Goal: Use online tool/utility: Utilize a website feature to perform a specific function

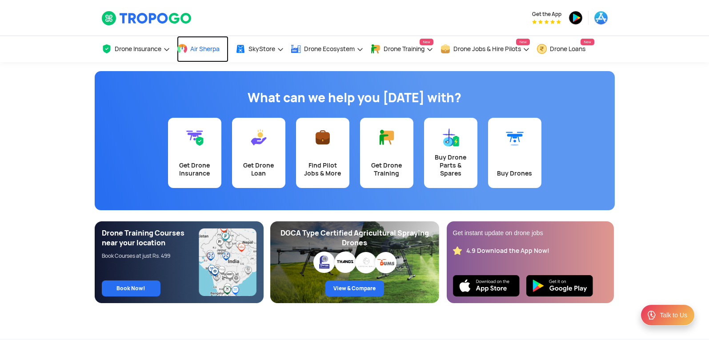
click at [205, 53] on link "Air Sherpa" at bounding box center [203, 49] width 52 height 26
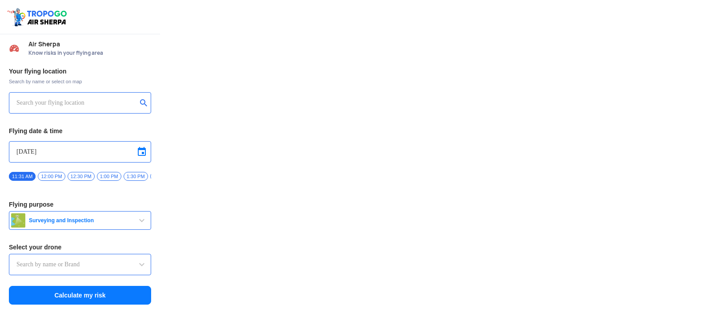
type input "Throttle Dopo"
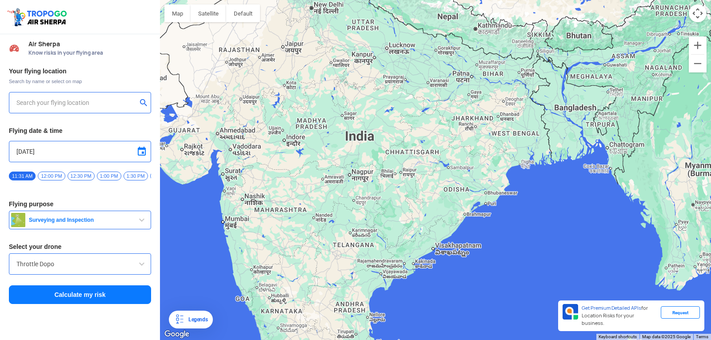
click at [91, 101] on input "text" at bounding box center [76, 102] width 121 height 11
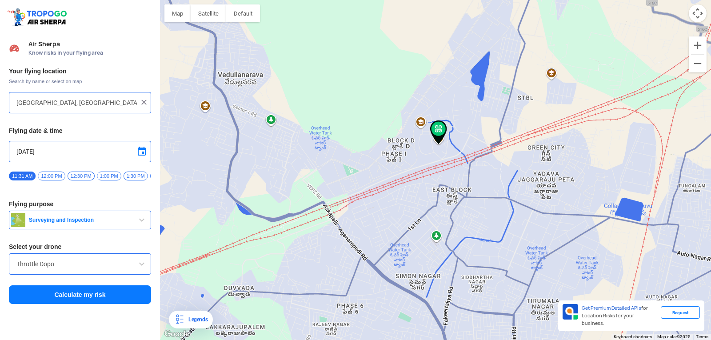
drag, startPoint x: 558, startPoint y: 109, endPoint x: 422, endPoint y: 213, distance: 171.1
click at [484, 206] on div at bounding box center [435, 170] width 551 height 340
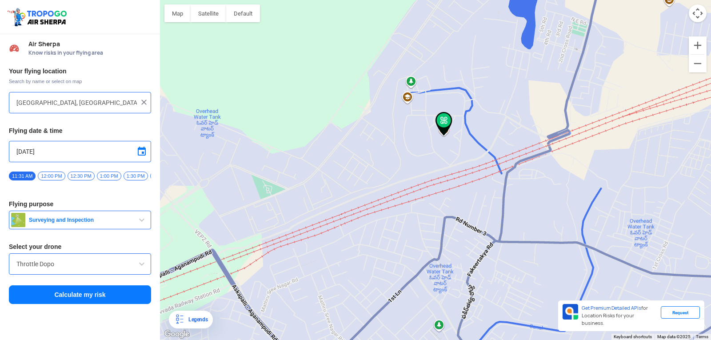
click at [130, 224] on span "Surveying and Inspection" at bounding box center [80, 220] width 111 height 7
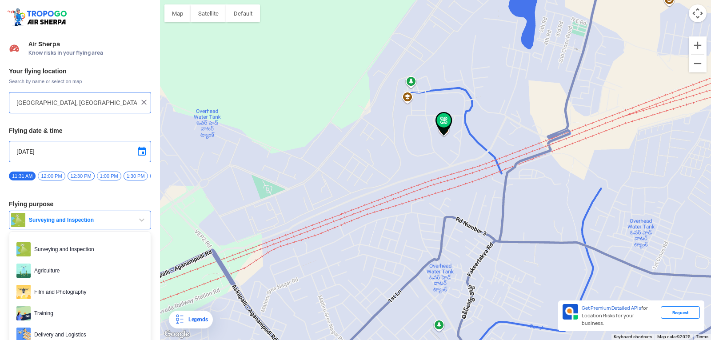
click at [130, 223] on span "Surveying and Inspection" at bounding box center [80, 220] width 111 height 7
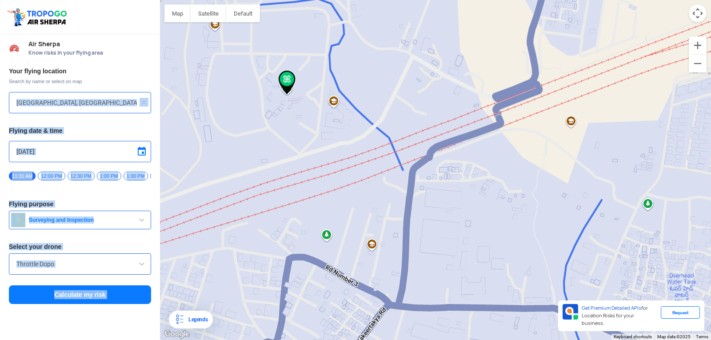
drag, startPoint x: 134, startPoint y: 84, endPoint x: 303, endPoint y: 189, distance: 199.3
click at [301, 202] on div "Location Risk Score Air Sherpa Know risks in your flying area Your flying locat…" at bounding box center [355, 170] width 711 height 340
click at [305, 139] on div at bounding box center [435, 170] width 551 height 340
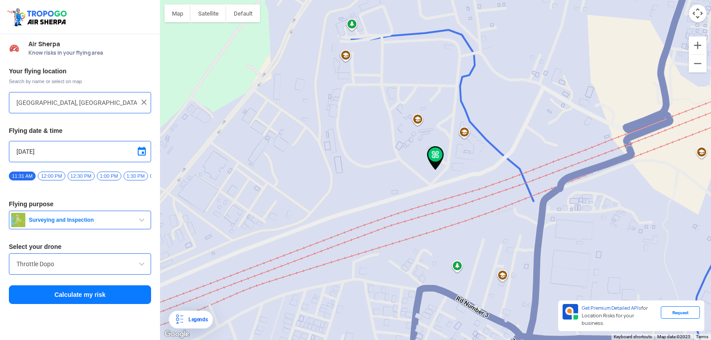
click at [416, 126] on div at bounding box center [435, 170] width 551 height 340
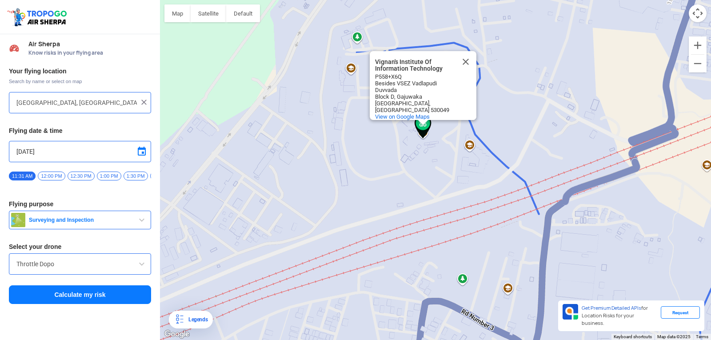
click at [418, 113] on div "P558+X6Q Besides VSEZ Vadlapudi Duvvada Block D, Gajuwaka Visakhapatnam, Andhra…" at bounding box center [425, 93] width 101 height 40
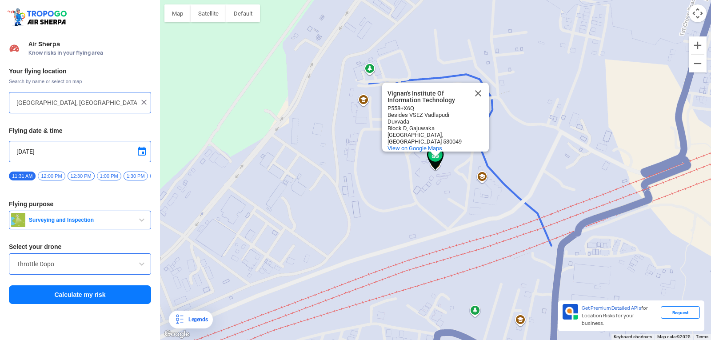
click at [430, 186] on div "Vignan's Institute Of Information Technology Vignan's Institute Of Information …" at bounding box center [435, 170] width 551 height 340
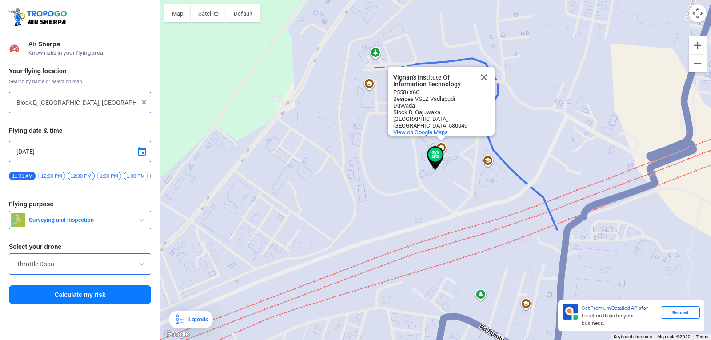
click at [370, 88] on div "Vignan's Institute Of Information Technology Vignan's Institute Of Information …" at bounding box center [435, 170] width 551 height 340
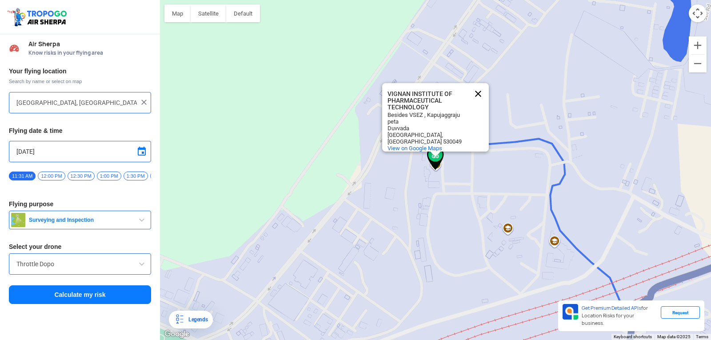
click at [475, 89] on button "Close" at bounding box center [478, 93] width 21 height 21
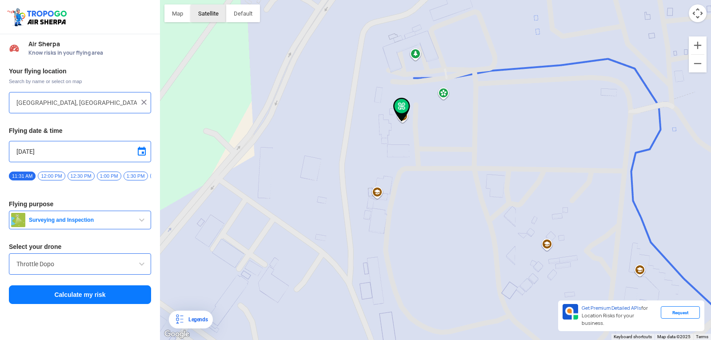
click at [214, 11] on button "Satellite" at bounding box center [209, 13] width 36 height 18
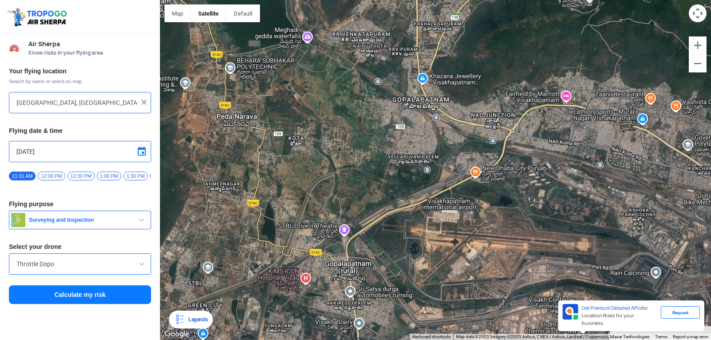
drag, startPoint x: 569, startPoint y: 131, endPoint x: 283, endPoint y: 241, distance: 306.6
click at [283, 241] on div at bounding box center [435, 170] width 551 height 340
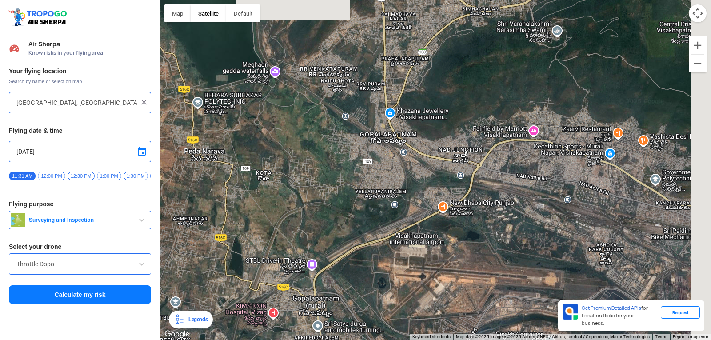
drag, startPoint x: 447, startPoint y: 146, endPoint x: 415, endPoint y: 172, distance: 40.8
click at [415, 172] on div at bounding box center [435, 170] width 551 height 340
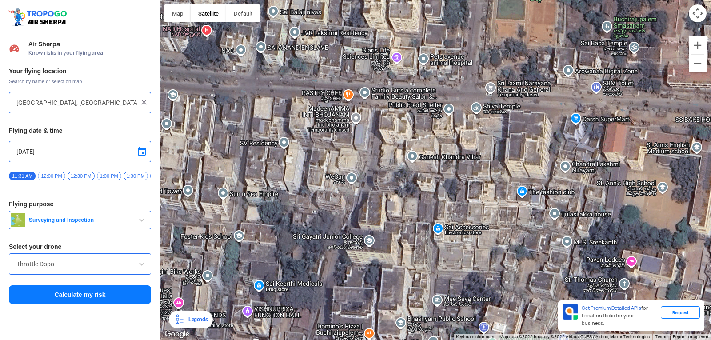
drag, startPoint x: 623, startPoint y: 121, endPoint x: 522, endPoint y: 121, distance: 101.4
click at [522, 121] on div at bounding box center [435, 170] width 551 height 340
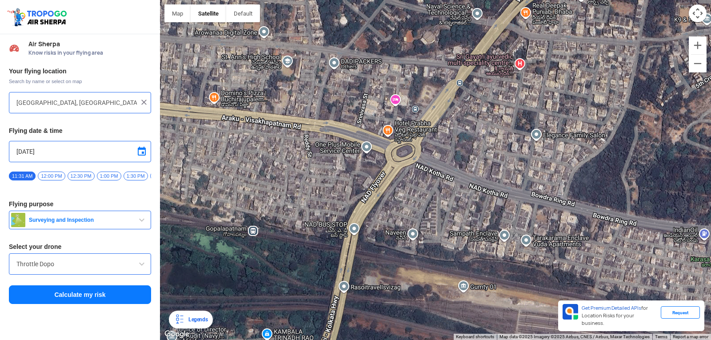
drag, startPoint x: 530, startPoint y: 286, endPoint x: 406, endPoint y: 181, distance: 161.8
click at [408, 180] on div at bounding box center [435, 170] width 551 height 340
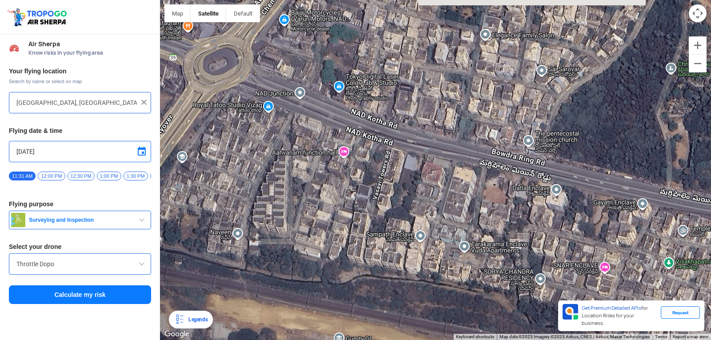
drag, startPoint x: 546, startPoint y: 246, endPoint x: 481, endPoint y: 261, distance: 66.6
click at [481, 261] on div at bounding box center [435, 170] width 551 height 340
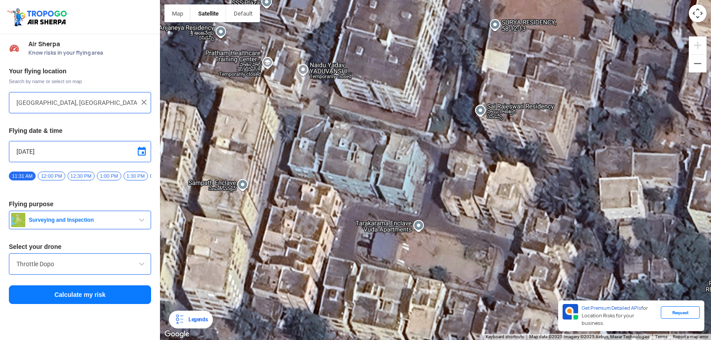
click at [481, 108] on div at bounding box center [435, 170] width 551 height 340
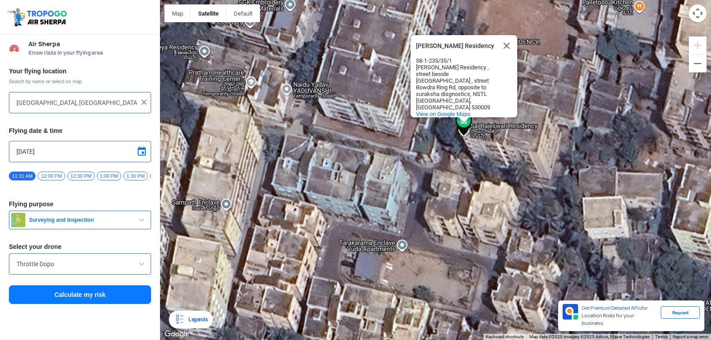
type input "Sai Rajrswari Residency , street beside Merridian Towers , street, 58-1-235/35/…"
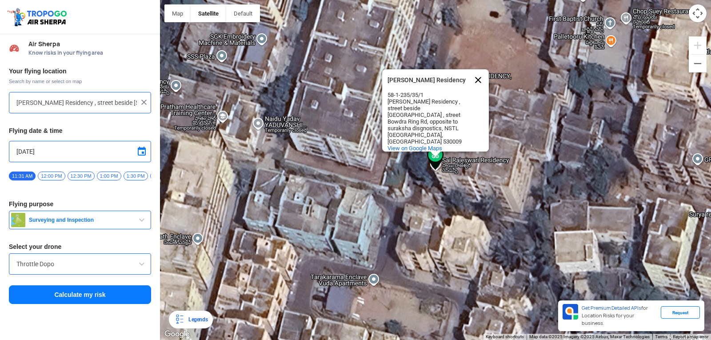
click at [477, 72] on button "Close" at bounding box center [478, 79] width 21 height 21
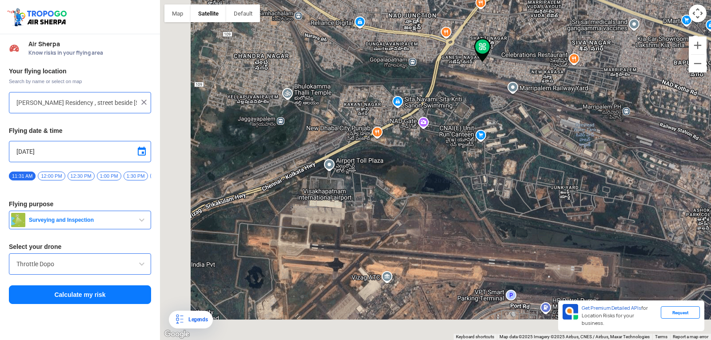
drag, startPoint x: 398, startPoint y: 232, endPoint x: 438, endPoint y: 135, distance: 104.5
click at [438, 135] on div at bounding box center [435, 170] width 551 height 340
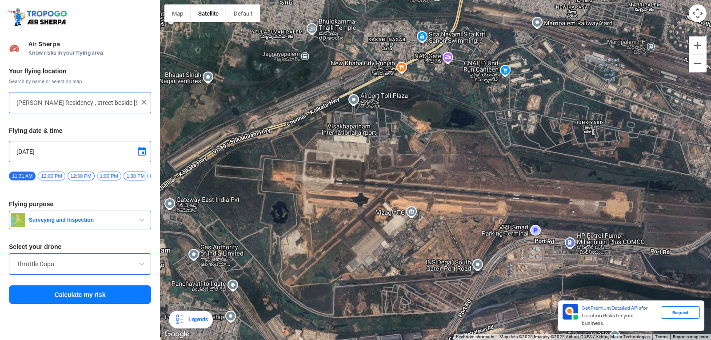
drag, startPoint x: 429, startPoint y: 199, endPoint x: 444, endPoint y: 157, distance: 45.0
click at [444, 157] on div at bounding box center [435, 170] width 551 height 340
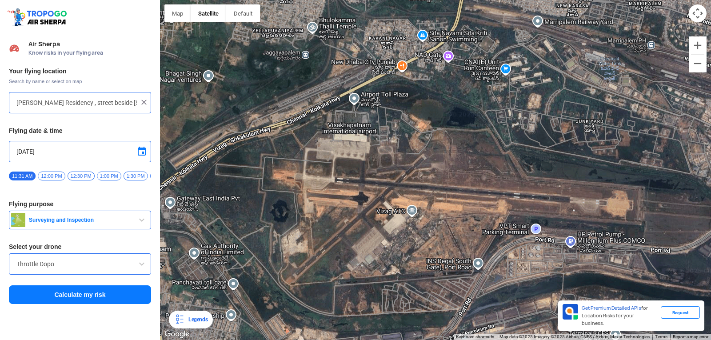
drag, startPoint x: 394, startPoint y: 198, endPoint x: 430, endPoint y: 156, distance: 55.8
click at [430, 156] on div at bounding box center [435, 170] width 551 height 340
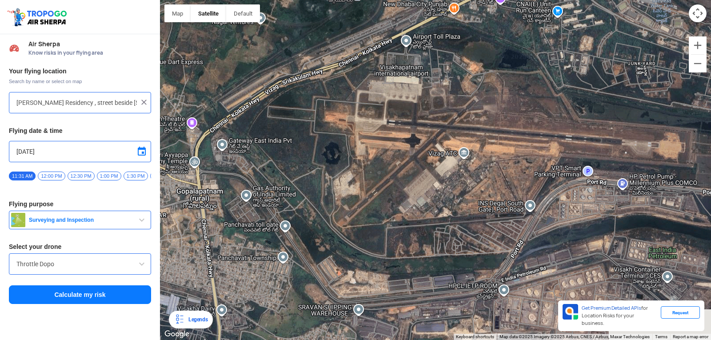
drag, startPoint x: 382, startPoint y: 218, endPoint x: 461, endPoint y: 167, distance: 93.9
click at [461, 167] on div at bounding box center [435, 170] width 551 height 340
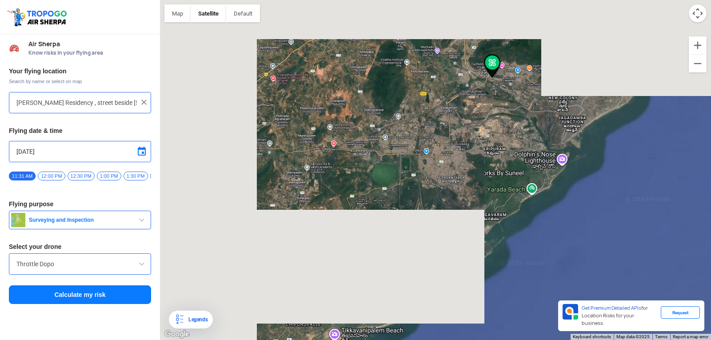
drag, startPoint x: 454, startPoint y: 171, endPoint x: 467, endPoint y: 115, distance: 57.4
click at [467, 115] on div at bounding box center [435, 170] width 551 height 340
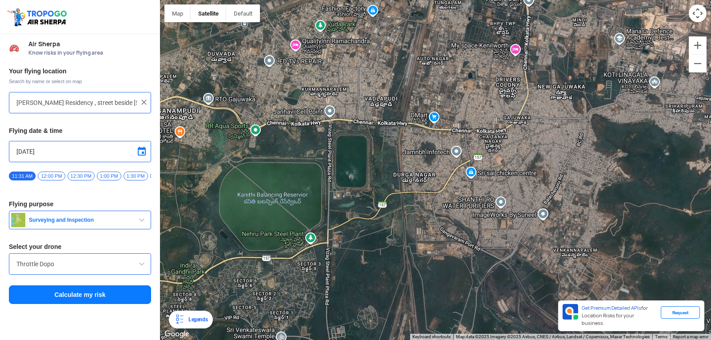
drag, startPoint x: 341, startPoint y: 158, endPoint x: 429, endPoint y: 153, distance: 88.2
click at [429, 153] on div at bounding box center [435, 170] width 551 height 340
click at [143, 105] on img at bounding box center [144, 102] width 9 height 9
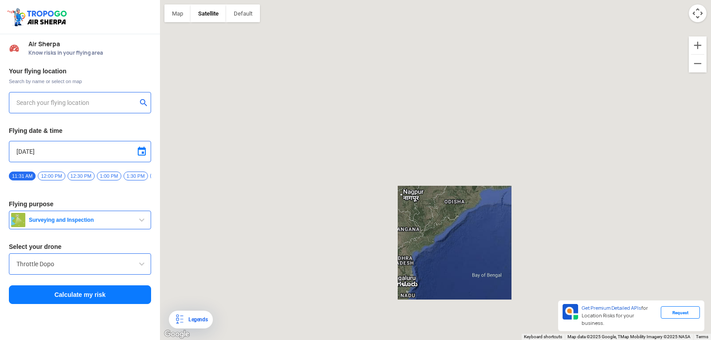
click at [109, 108] on input "text" at bounding box center [76, 102] width 121 height 11
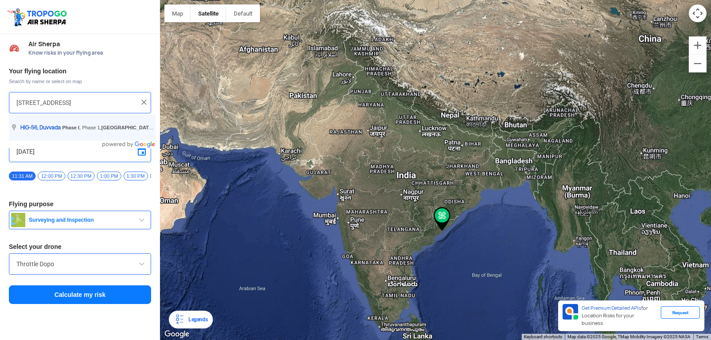
scroll to position [0, 109]
type input "HIG-56, Duvvada, Phase I, Phase 1, Visakhapatnam, Andhra Pradesh 530049, Indiavi"
click at [144, 104] on img at bounding box center [144, 102] width 9 height 9
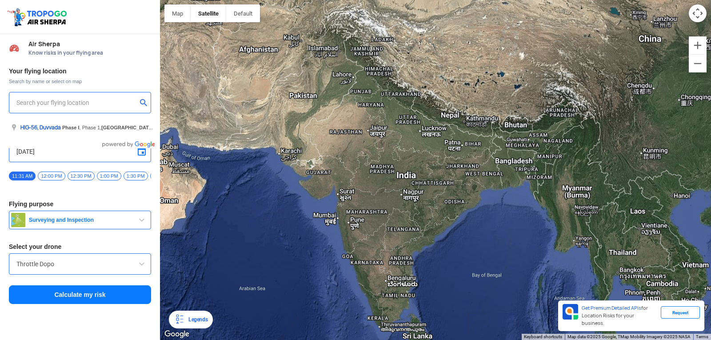
click at [122, 103] on input "text" at bounding box center [76, 102] width 121 height 11
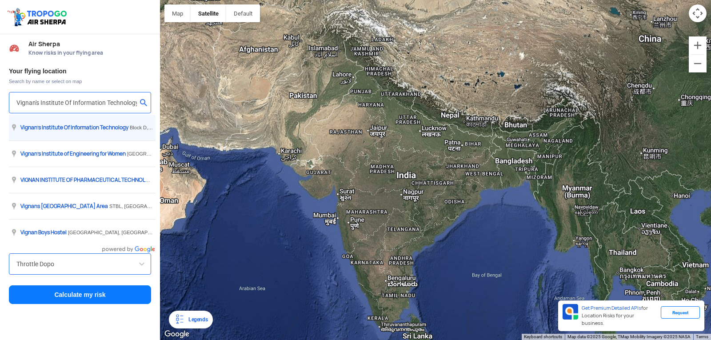
type input "Block D, Visakhapatnam, Andhra Pradesh 530049, India"
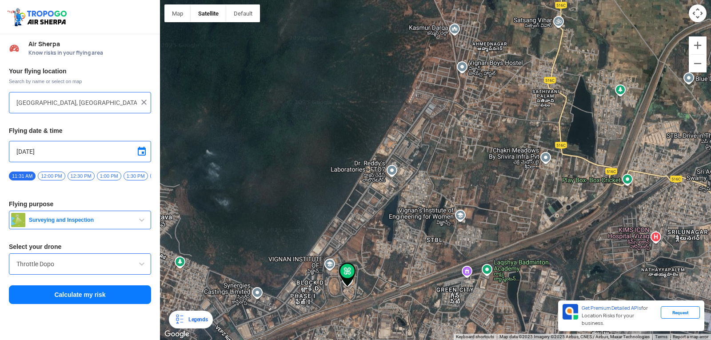
drag, startPoint x: 615, startPoint y: 226, endPoint x: 378, endPoint y: 210, distance: 236.7
click at [473, 124] on div at bounding box center [435, 170] width 551 height 340
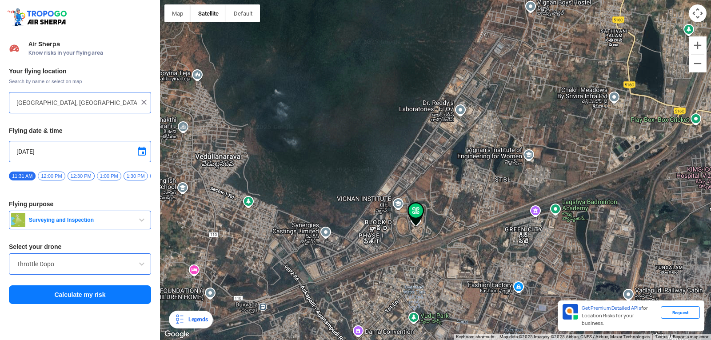
drag, startPoint x: 328, startPoint y: 277, endPoint x: 397, endPoint y: 215, distance: 92.9
click at [397, 215] on div at bounding box center [435, 170] width 551 height 340
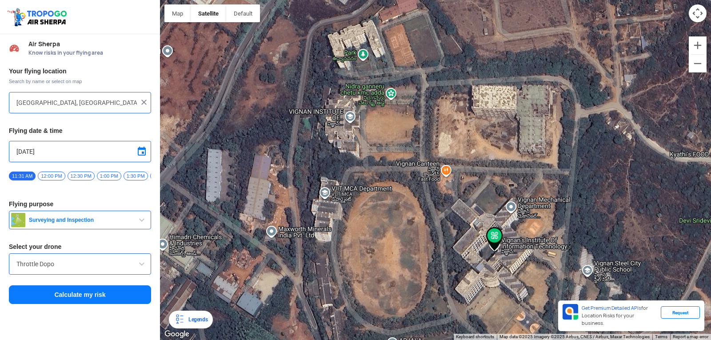
drag, startPoint x: 350, startPoint y: 149, endPoint x: 409, endPoint y: 196, distance: 75.3
click at [409, 196] on div at bounding box center [435, 170] width 551 height 340
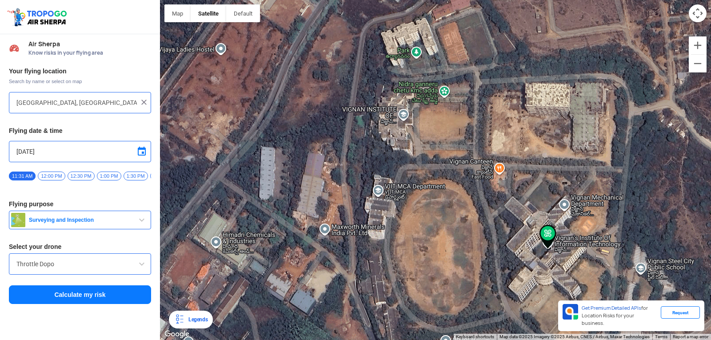
drag, startPoint x: 409, startPoint y: 196, endPoint x: 464, endPoint y: 193, distance: 55.2
click at [464, 193] on div at bounding box center [435, 170] width 551 height 340
click at [46, 177] on span "12:00 PM" at bounding box center [51, 176] width 27 height 9
click at [113, 229] on button "Surveying and Inspection" at bounding box center [80, 220] width 142 height 19
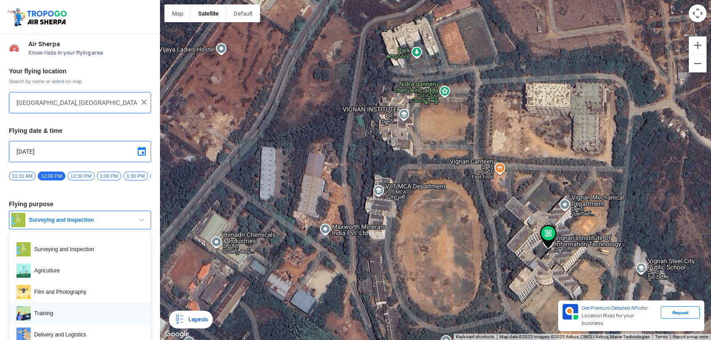
click at [92, 309] on link "Training" at bounding box center [79, 313] width 141 height 21
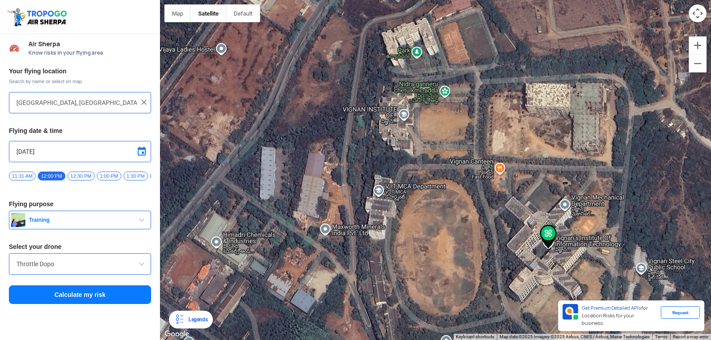
click at [117, 294] on button "Calculate my risk" at bounding box center [80, 294] width 142 height 19
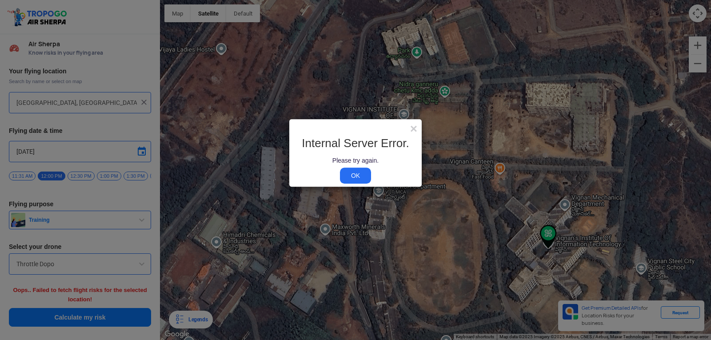
click at [362, 176] on link "OK" at bounding box center [355, 176] width 31 height 16
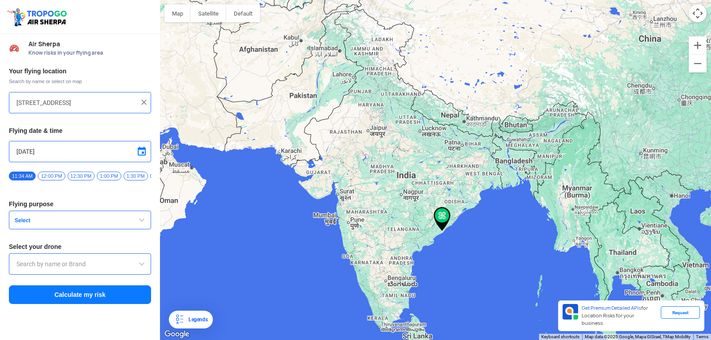
click at [129, 221] on button "Select" at bounding box center [80, 220] width 142 height 19
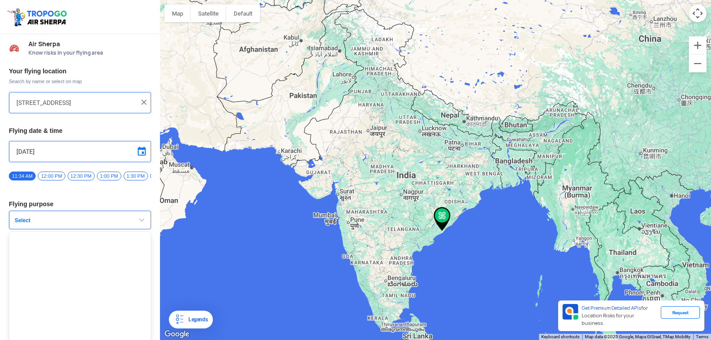
click at [152, 207] on div "Your flying location Search by name or select on map HIG-[STREET_ADDRESS] Flyin…" at bounding box center [80, 186] width 160 height 247
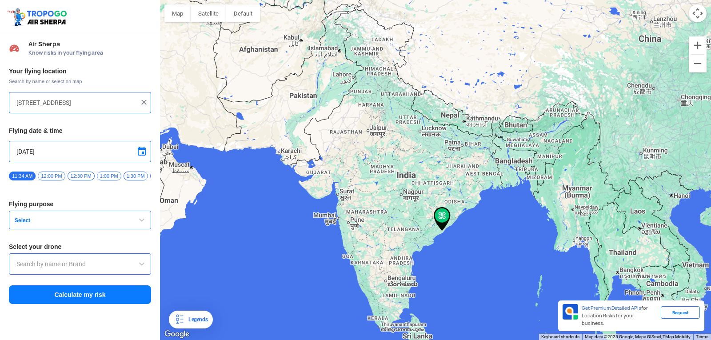
click at [145, 215] on button "Select" at bounding box center [80, 220] width 142 height 19
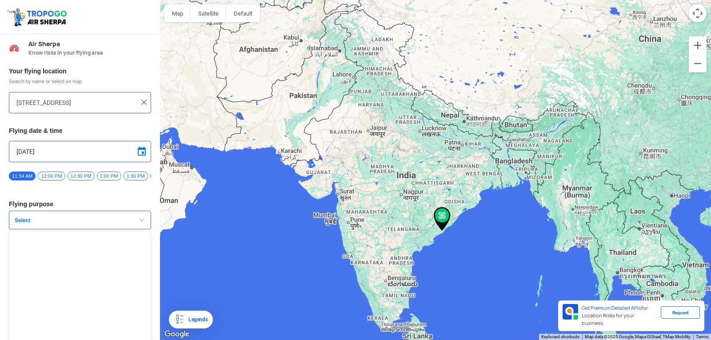
drag, startPoint x: 145, startPoint y: 215, endPoint x: 140, endPoint y: 213, distance: 5.4
click at [145, 215] on button "Select" at bounding box center [80, 220] width 142 height 19
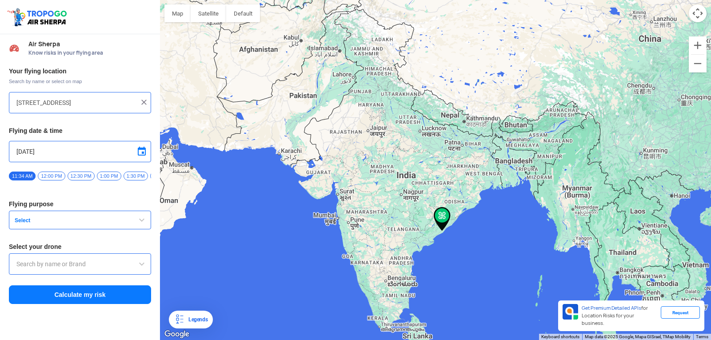
click at [56, 176] on span "12:00 PM" at bounding box center [51, 176] width 27 height 9
click at [121, 224] on span "Select" at bounding box center [66, 220] width 111 height 7
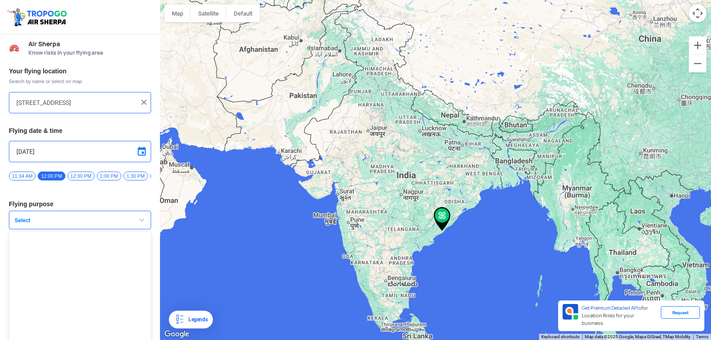
click at [122, 225] on button "Select" at bounding box center [80, 220] width 142 height 19
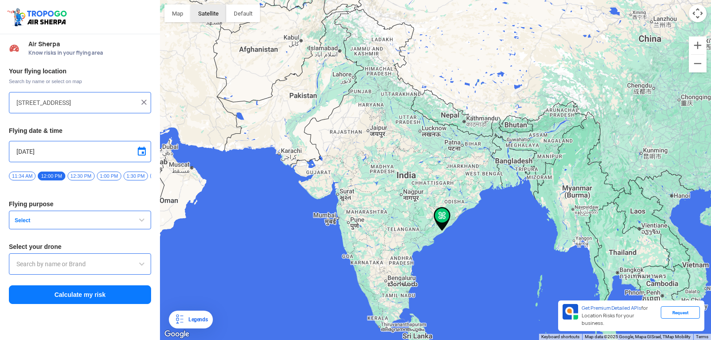
click at [203, 9] on button "Satellite" at bounding box center [209, 13] width 36 height 18
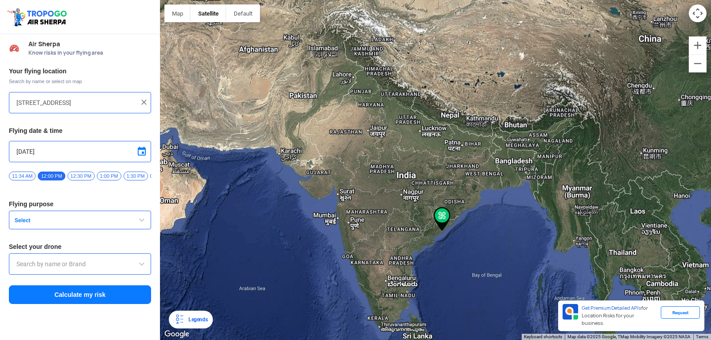
click at [121, 221] on span "Select" at bounding box center [66, 220] width 111 height 7
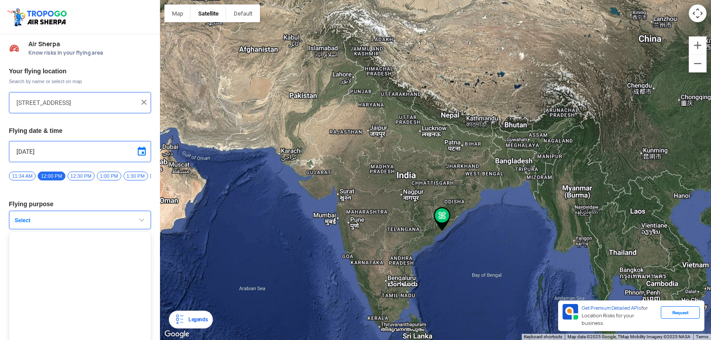
click at [121, 221] on button "Select" at bounding box center [80, 220] width 142 height 19
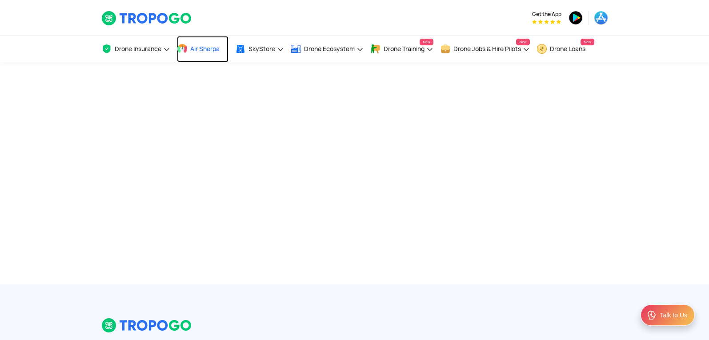
click at [199, 51] on span "Air Sherpa" at bounding box center [204, 48] width 29 height 7
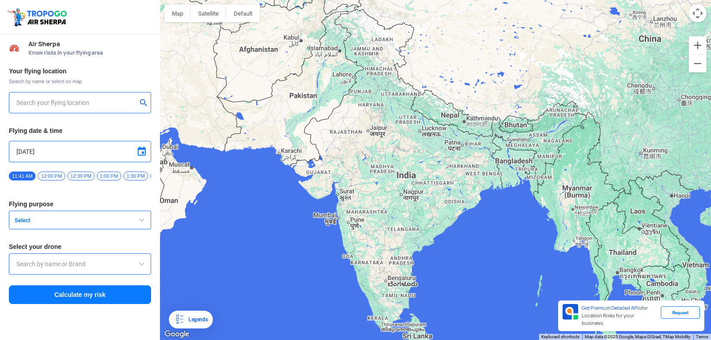
click at [129, 106] on input "text" at bounding box center [76, 102] width 121 height 11
click at [538, 267] on div at bounding box center [435, 170] width 551 height 340
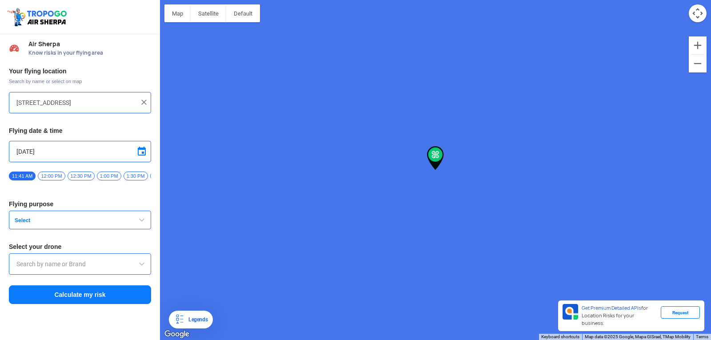
type input "Unnamed Road"
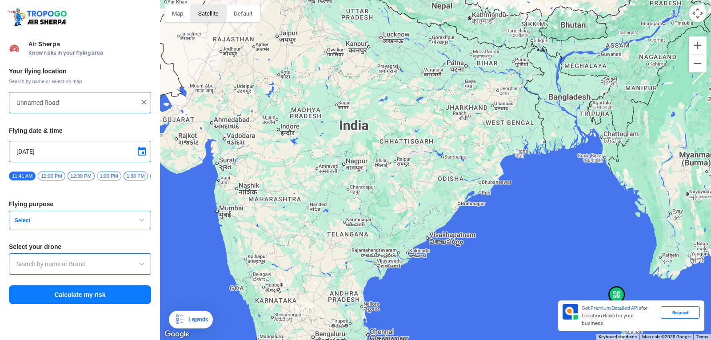
click at [213, 22] on button "Satellite" at bounding box center [209, 13] width 36 height 18
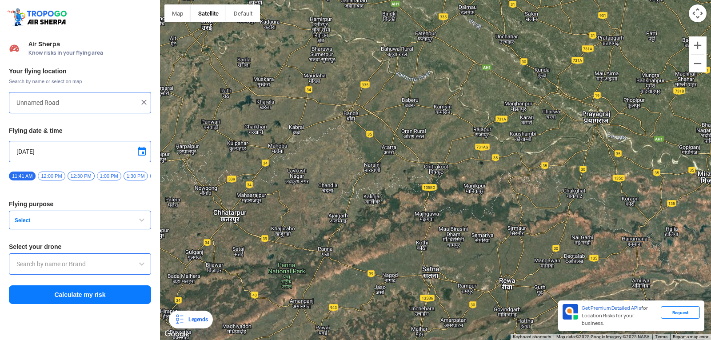
click at [95, 93] on div "Unnamed Road" at bounding box center [80, 102] width 142 height 21
click at [138, 103] on div at bounding box center [79, 102] width 127 height 11
click at [140, 103] on img at bounding box center [144, 102] width 9 height 9
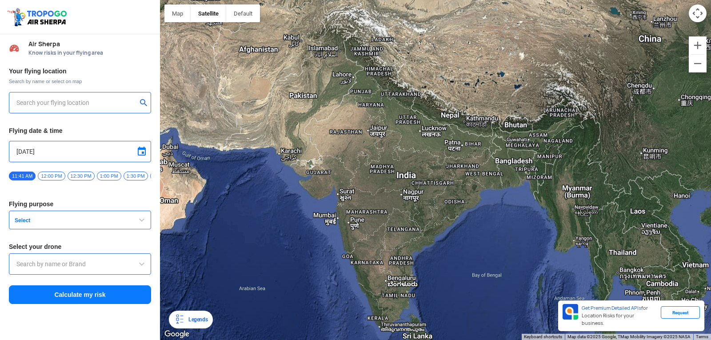
click at [130, 102] on input "text" at bounding box center [76, 102] width 121 height 11
type input "Block D, Visakhapatnam, Andhra Pradesh 530049, India"
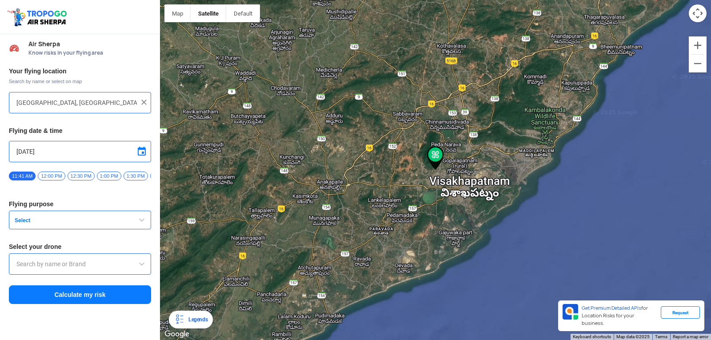
click at [108, 222] on span "Select" at bounding box center [66, 220] width 111 height 7
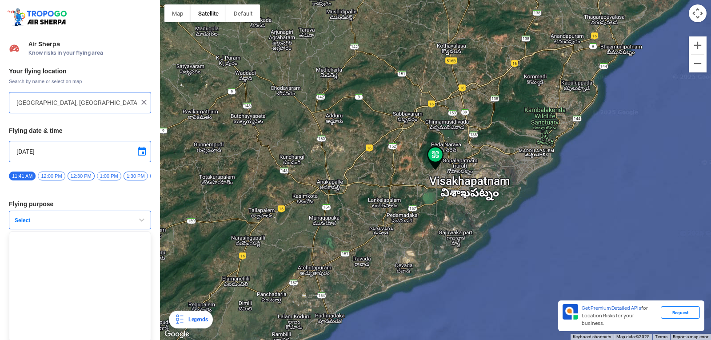
click at [141, 225] on span "button" at bounding box center [142, 220] width 11 height 11
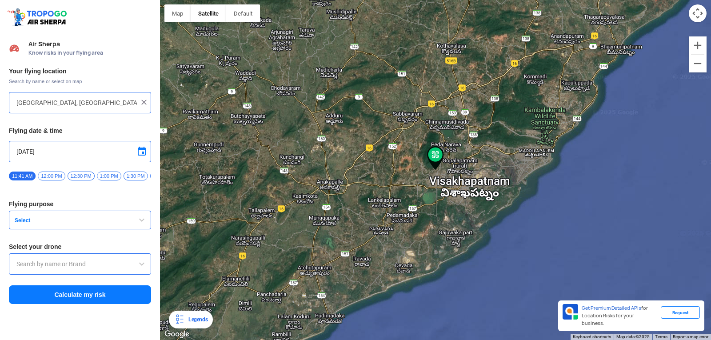
click at [142, 225] on span "button" at bounding box center [142, 220] width 11 height 11
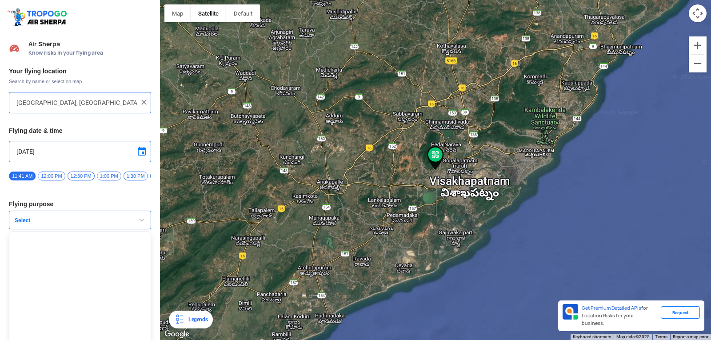
click at [142, 225] on span "button" at bounding box center [142, 220] width 11 height 11
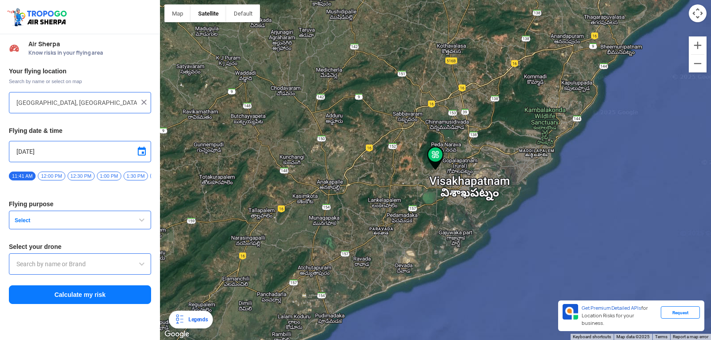
click at [142, 225] on span "button" at bounding box center [142, 220] width 11 height 11
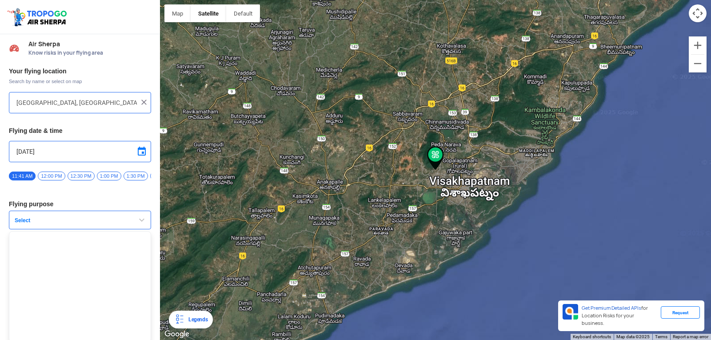
click at [142, 225] on span "button" at bounding box center [142, 220] width 11 height 11
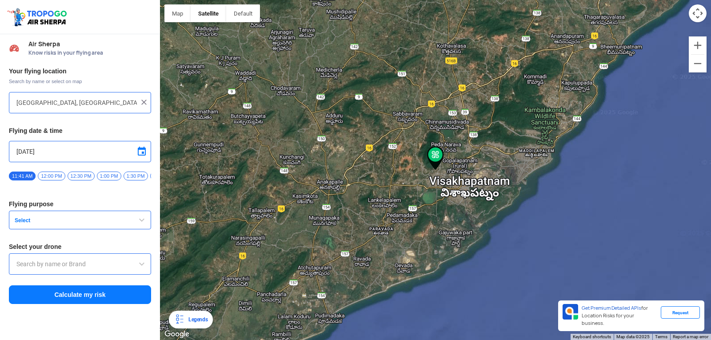
click at [105, 308] on div "Your flying location Search by name or select on map Block D, Visakhapatnam, An…" at bounding box center [80, 186] width 160 height 247
click at [108, 303] on button "Calculate my risk" at bounding box center [80, 294] width 142 height 19
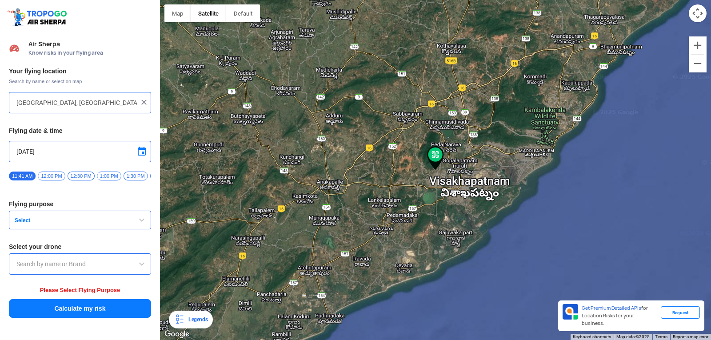
click at [108, 303] on button "Calculate my risk" at bounding box center [80, 308] width 142 height 19
click at [112, 228] on button "Select" at bounding box center [80, 220] width 142 height 19
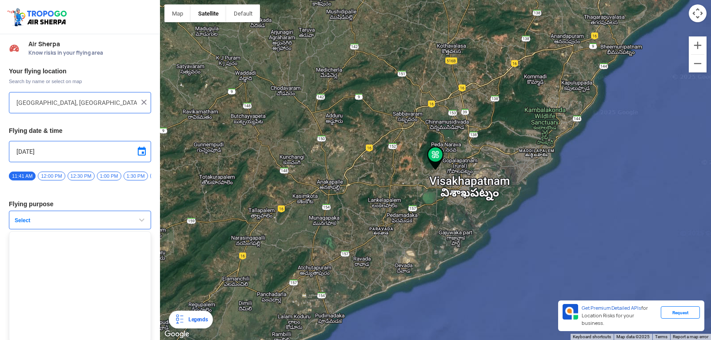
click at [112, 228] on button "Select" at bounding box center [80, 220] width 142 height 19
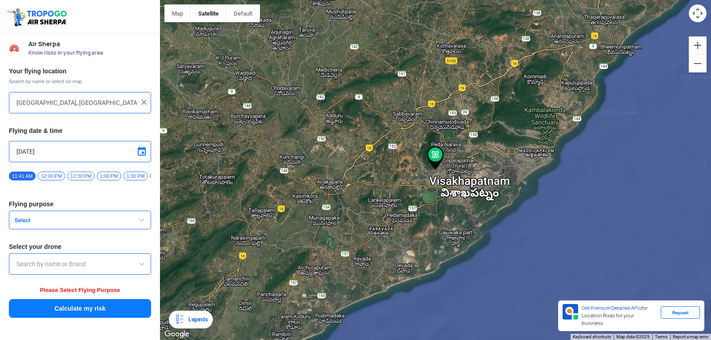
drag, startPoint x: 112, startPoint y: 228, endPoint x: 0, endPoint y: 228, distance: 112.1
click at [0, 228] on div "Your flying location Search by name or select on map Block D, Visakhapatnam, An…" at bounding box center [80, 193] width 160 height 261
